Goal: Information Seeking & Learning: Understand process/instructions

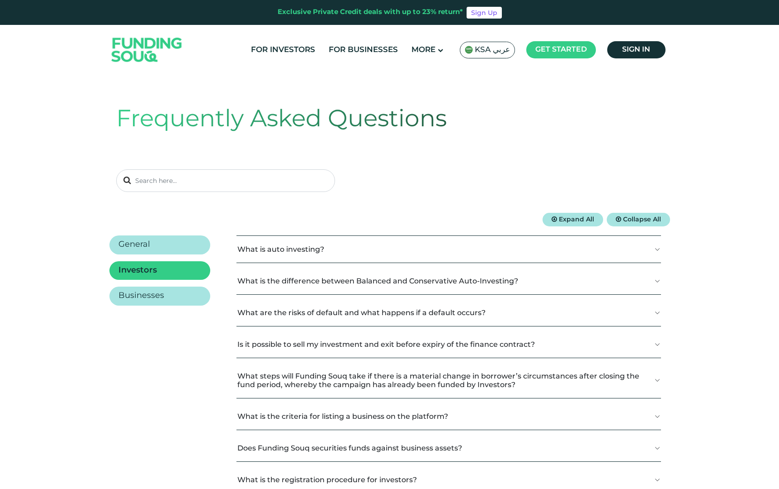
click at [132, 42] on img at bounding box center [147, 50] width 89 height 46
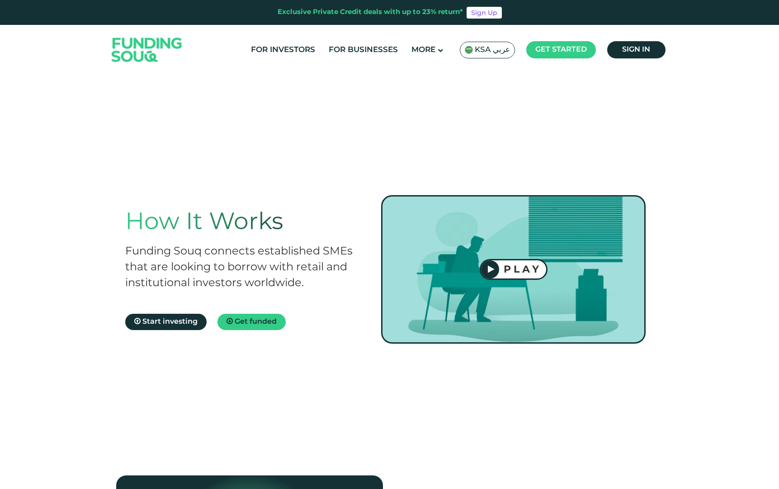
click at [501, 52] on span "KSA عربي" at bounding box center [492, 50] width 35 height 10
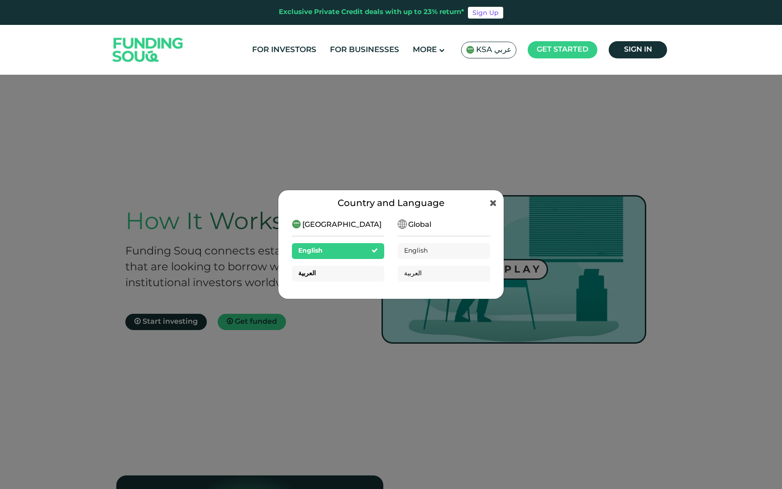
click at [340, 280] on div "العربية" at bounding box center [338, 274] width 92 height 16
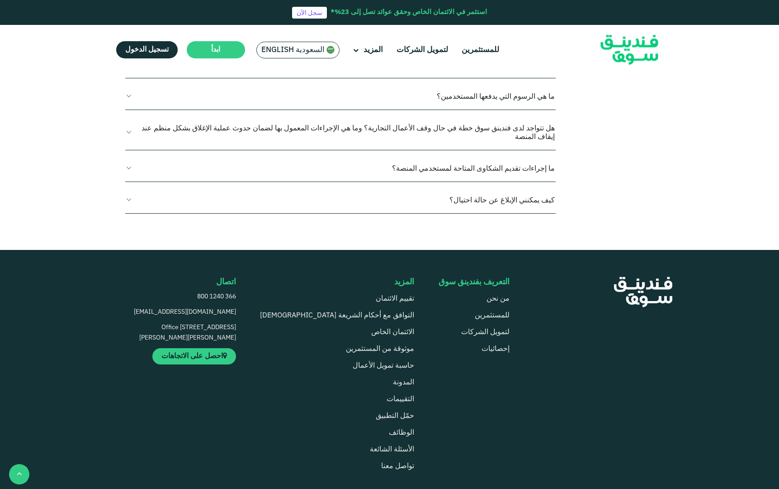
scroll to position [1242, 0]
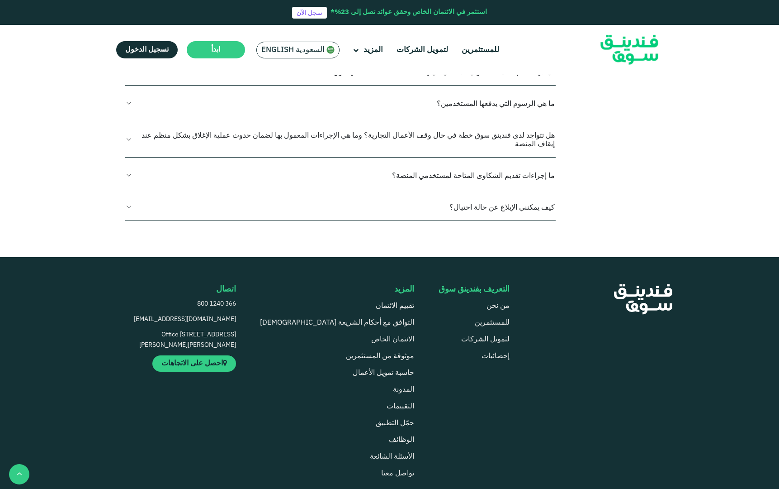
click at [427, 22] on button "كيف يعمل التمويل الجماعي بالدين؟" at bounding box center [340, 8] width 431 height 27
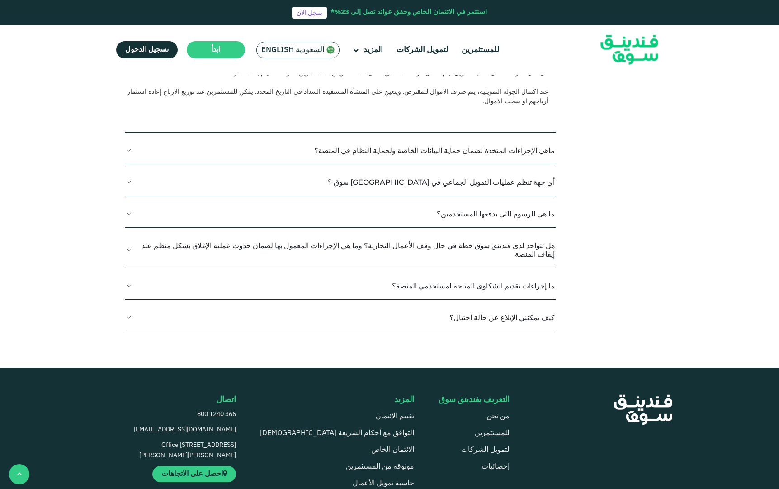
scroll to position [1263, 0]
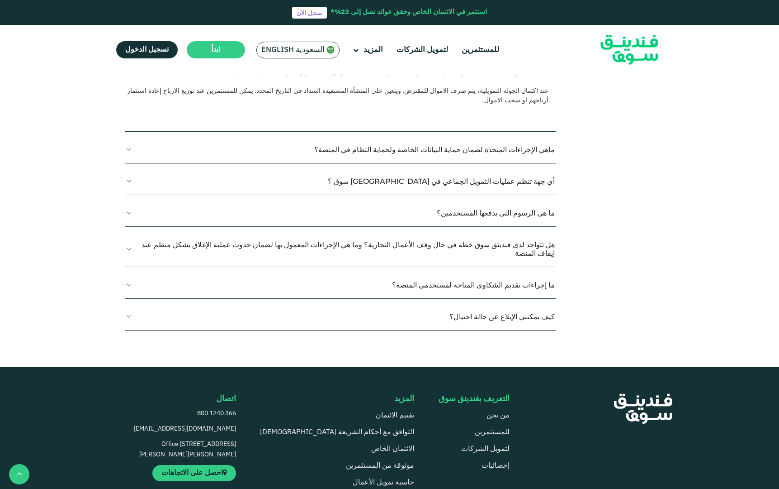
click at [448, 163] on button "ماهي الإجراءات المتخذة لضمان حماية البيانات الخاصة ولحماية النظام في المنصة؟" at bounding box center [340, 149] width 431 height 27
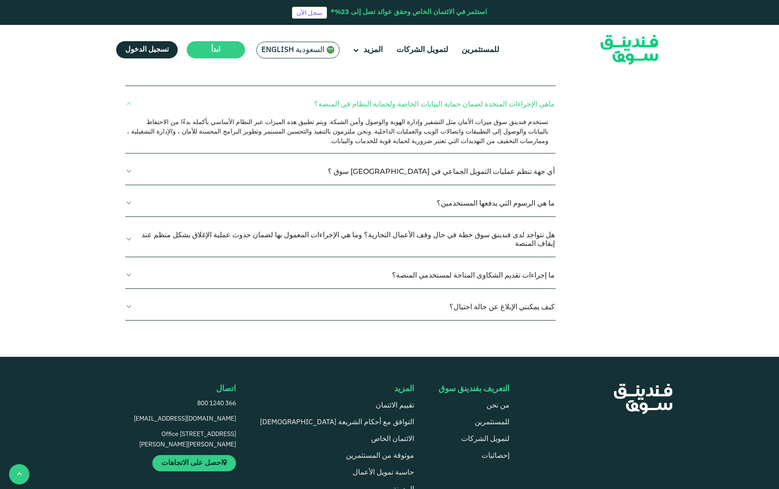
scroll to position [1310, 0]
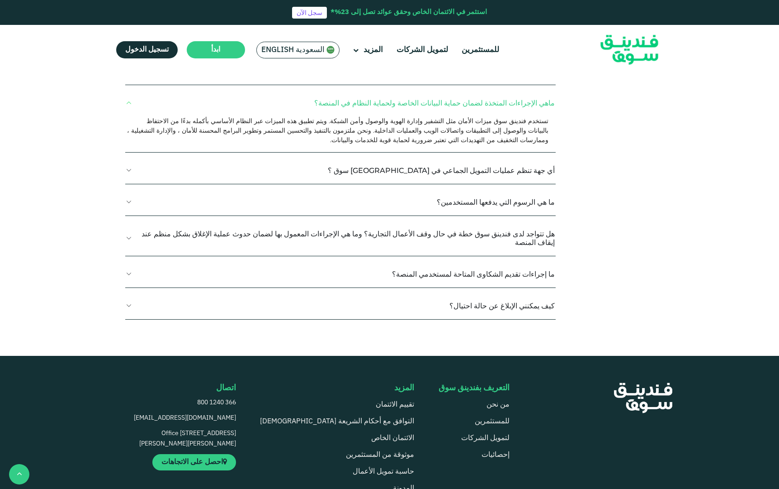
click at [468, 184] on button "أي جهة تنظم عمليات التمويل الجماعي في فندينق سوق ؟" at bounding box center [340, 170] width 431 height 27
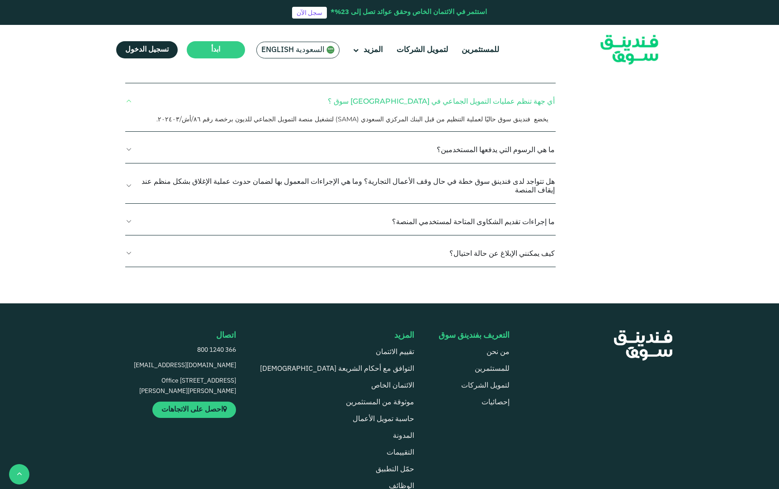
scroll to position [1382, 0]
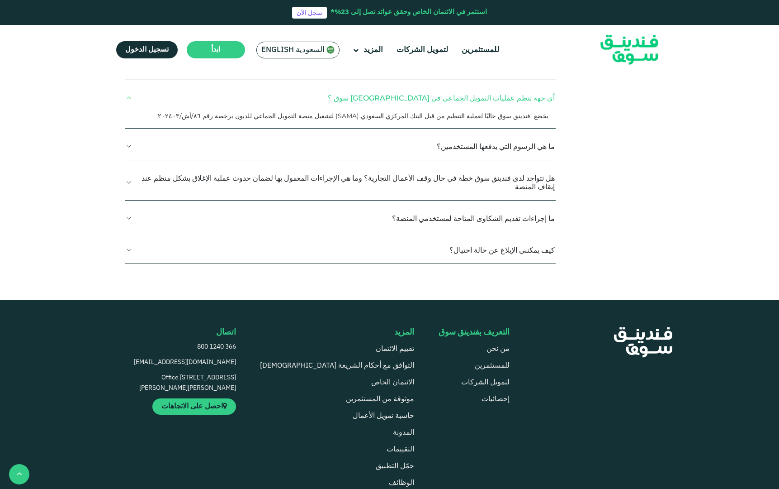
click at [484, 160] on button "ما هي الرسوم التي يدفعها المستخدمين؟" at bounding box center [340, 146] width 431 height 27
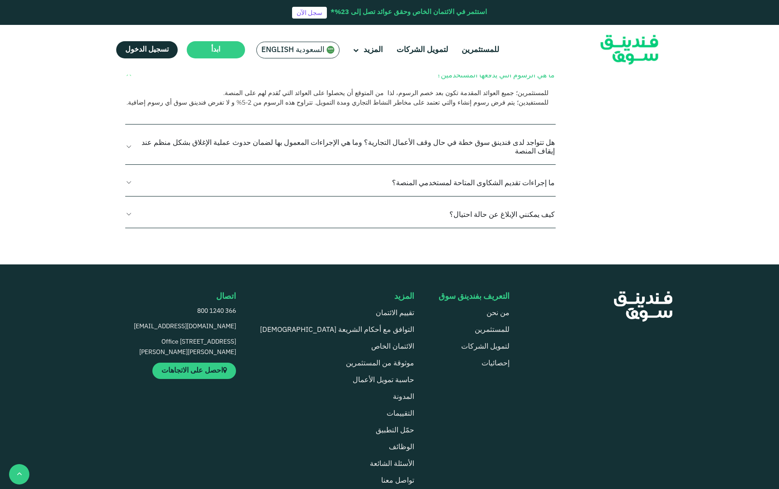
scroll to position [1451, 0]
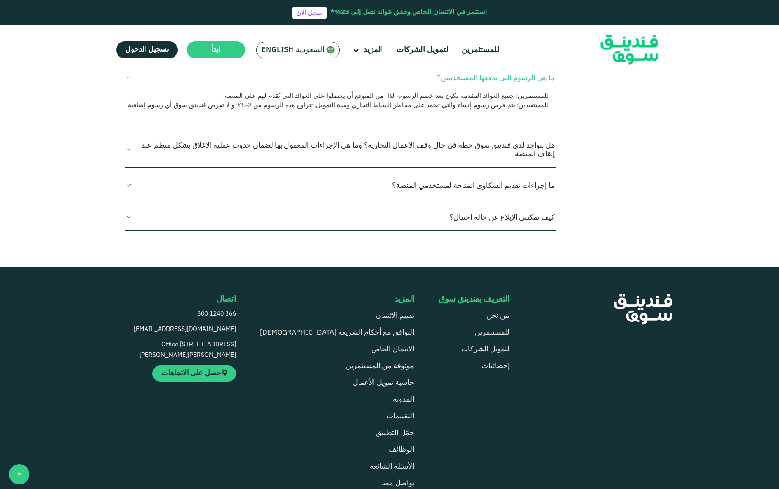
click at [506, 167] on button "هل تتواجد لدى فندينق سوق خطة في حال وقف الأعمال التجارية؟ وما هي الإجراءات المع…" at bounding box center [340, 149] width 431 height 35
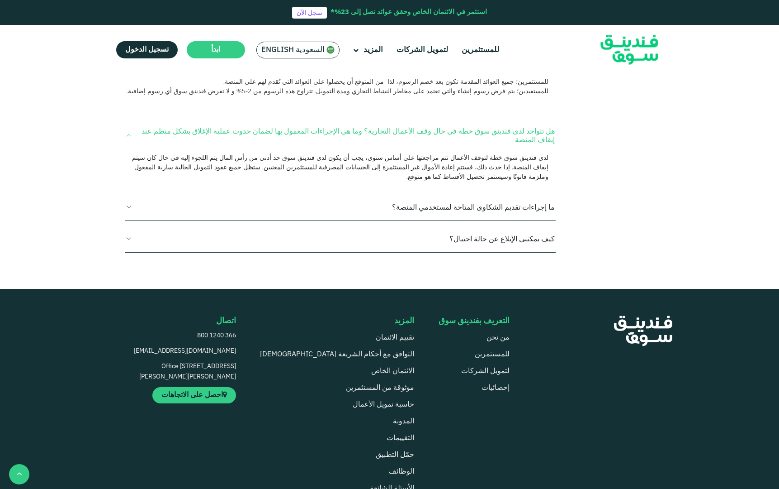
scroll to position [1466, 0]
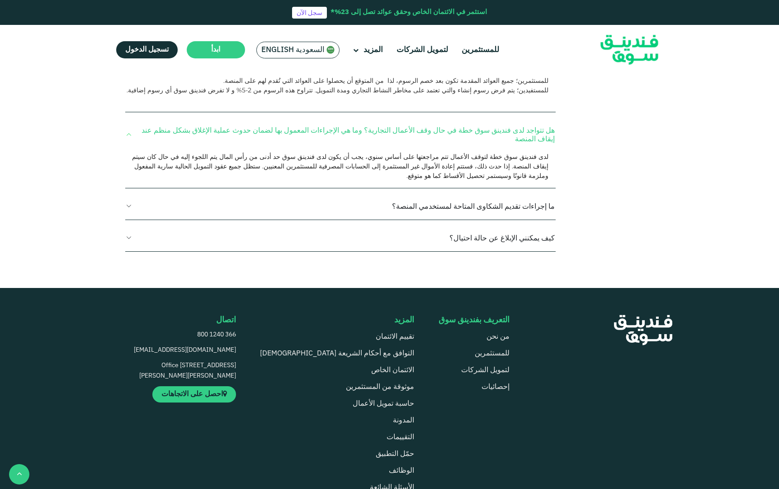
click at [505, 152] on button "هل تتواجد لدى فندينق سوق خطة في حال وقف الأعمال التجارية؟ وما هي الإجراءات المع…" at bounding box center [340, 134] width 431 height 35
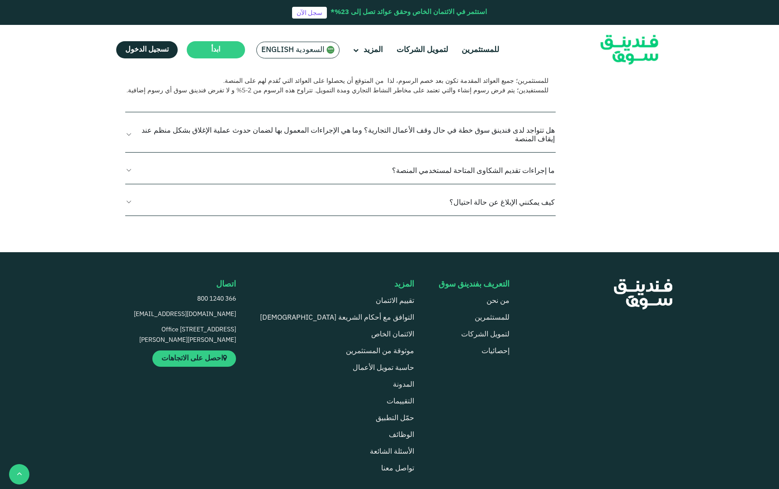
click at [520, 215] on button "كيف يمكنني الإبلاغ عن حالة احتيال؟" at bounding box center [340, 202] width 431 height 27
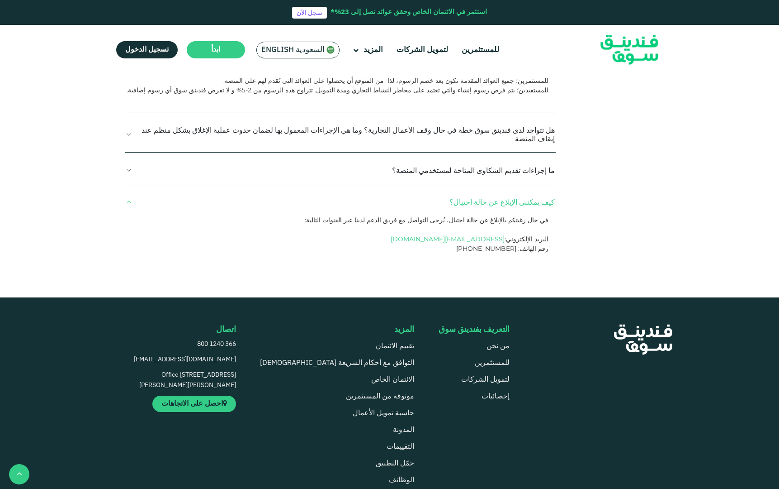
click at [520, 215] on button "كيف يمكنني الإبلاغ عن حالة احتيال؟" at bounding box center [340, 202] width 431 height 27
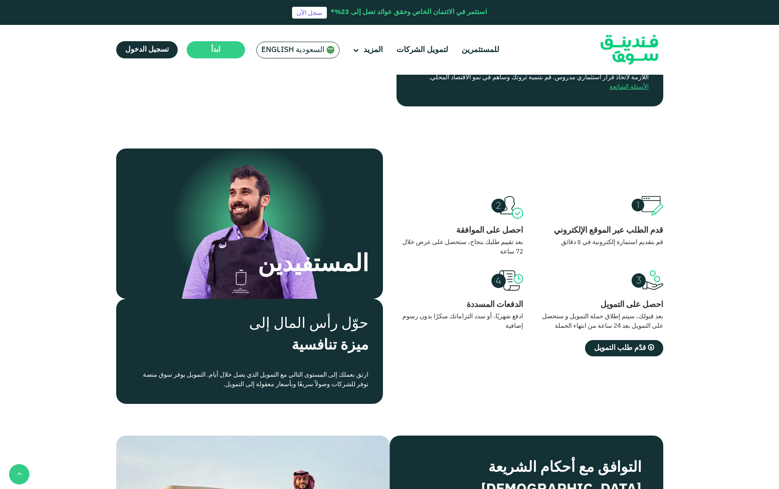
scroll to position [646, 0]
